Goal: Information Seeking & Learning: Find specific fact

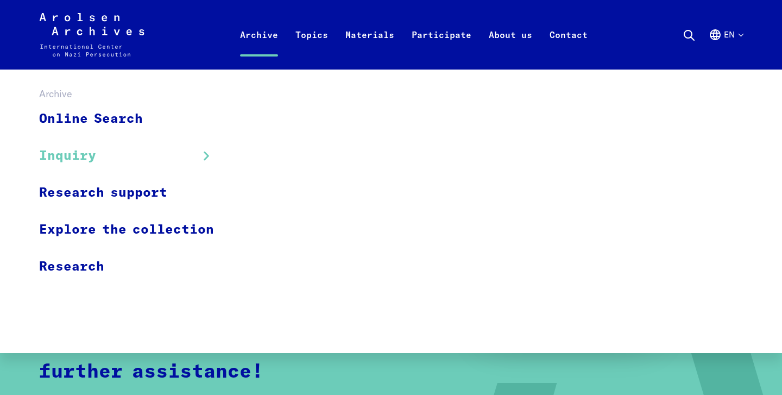
click at [256, 34] on link "Archive" at bounding box center [258, 47] width 55 height 43
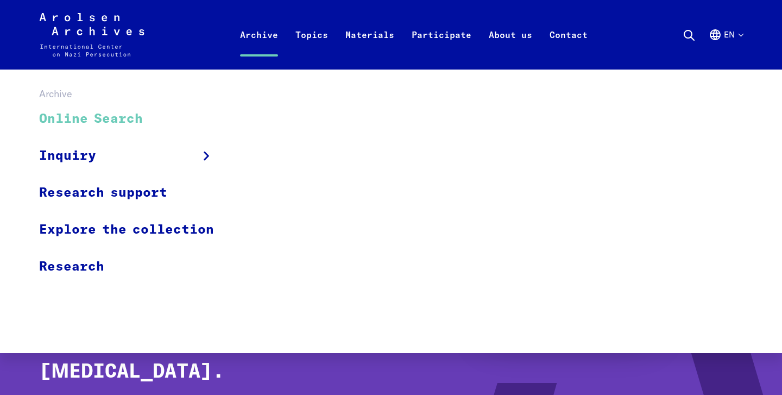
click at [119, 113] on link "Online Search" at bounding box center [133, 119] width 189 height 36
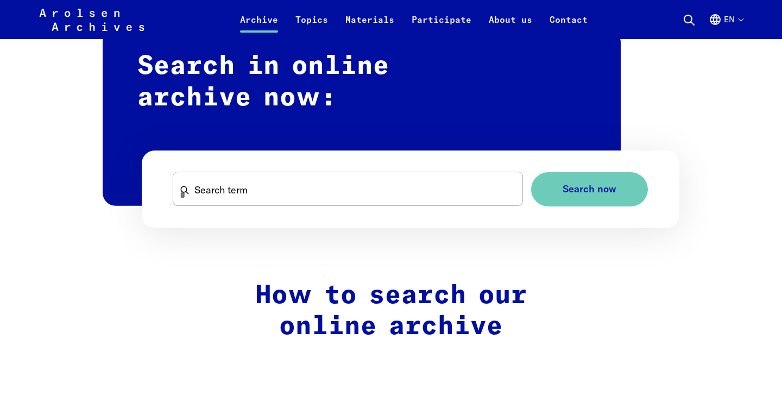
scroll to position [655, 0]
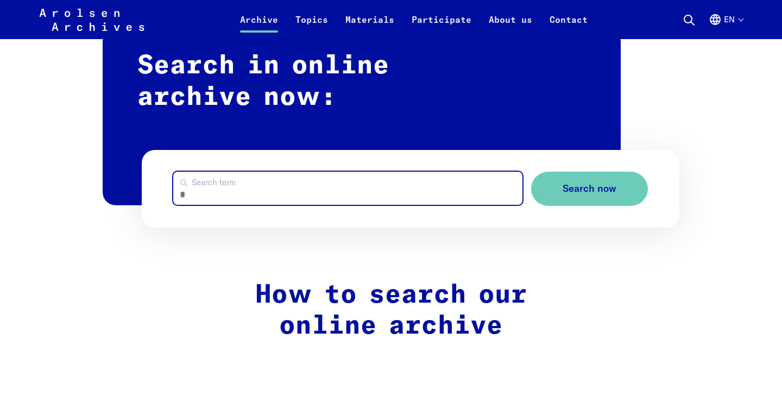
click at [328, 180] on input "Search term" at bounding box center [348, 188] width 350 height 33
type input "******"
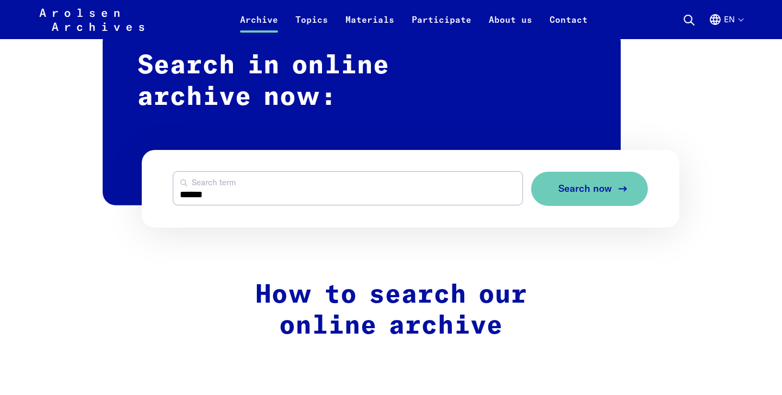
click at [555, 183] on button "Search now" at bounding box center [589, 189] width 117 height 34
